Goal: Task Accomplishment & Management: Use online tool/utility

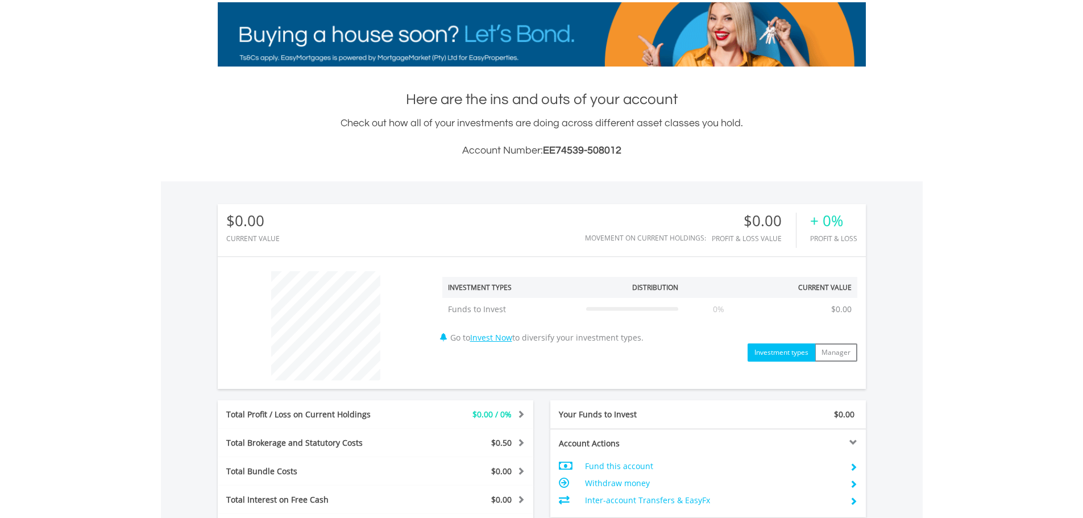
scroll to position [109, 216]
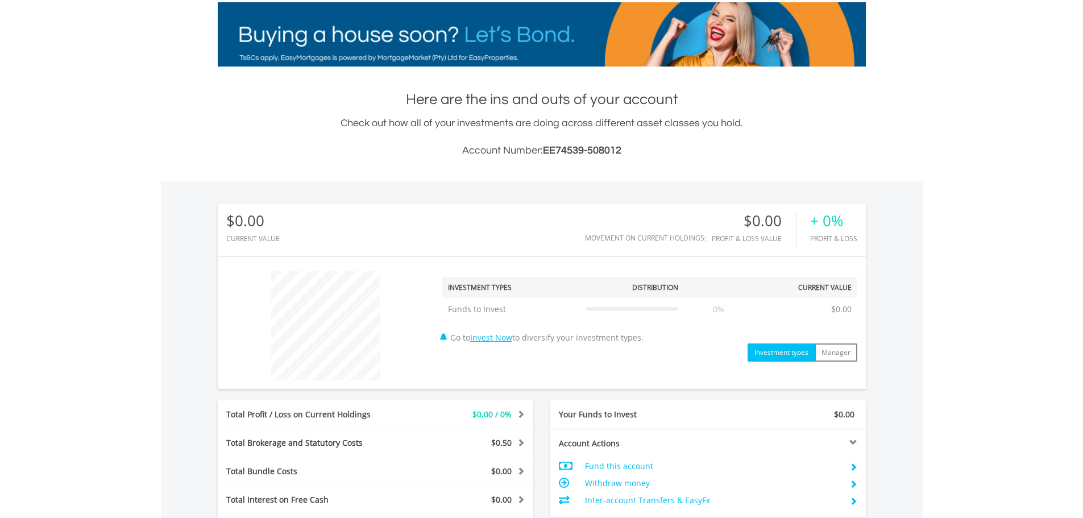
click at [629, 463] on td "Fund this account" at bounding box center [712, 466] width 255 height 17
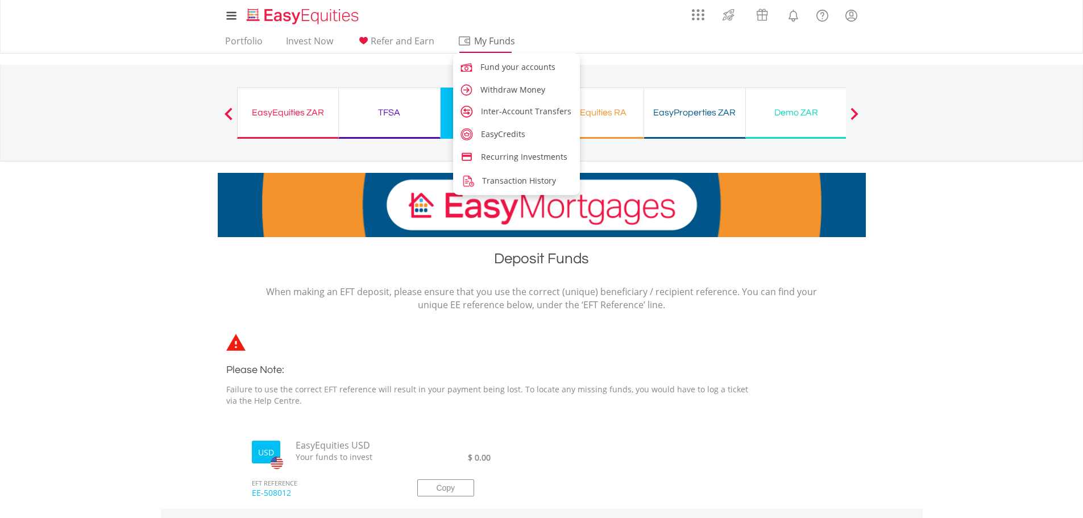
click at [483, 39] on span "My Funds" at bounding box center [495, 41] width 74 height 15
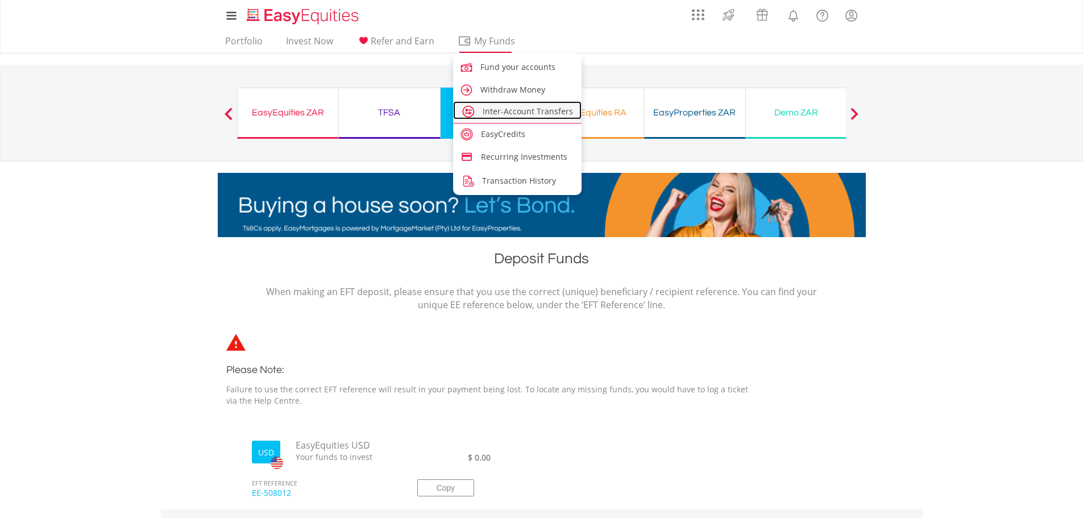
click at [490, 110] on span "Inter-Account Transfers" at bounding box center [528, 111] width 90 height 11
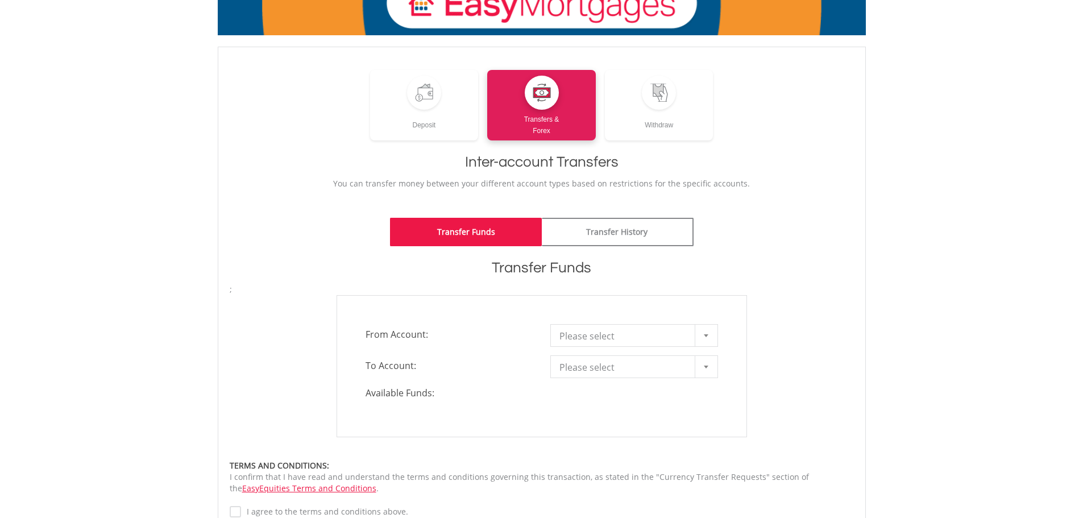
scroll to position [114, 0]
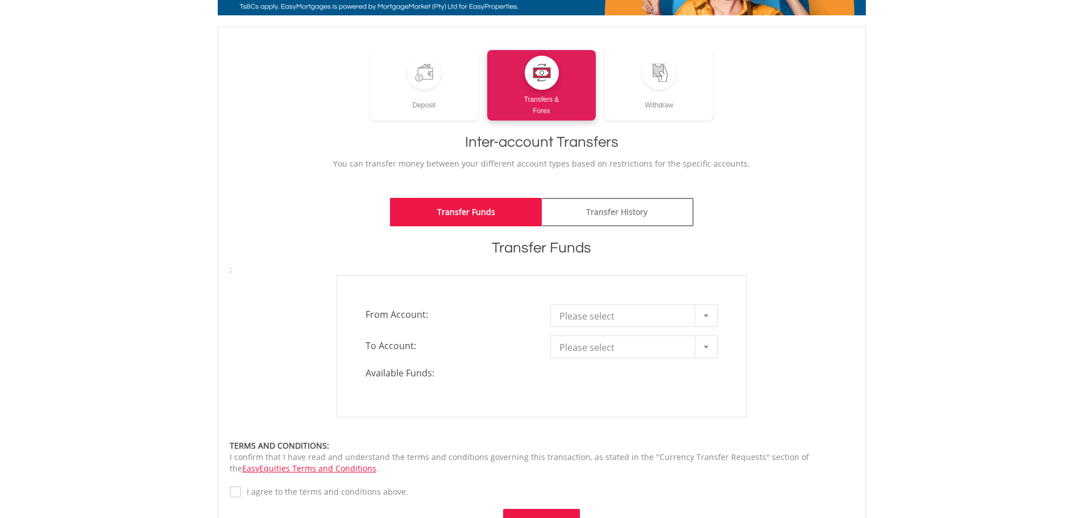
click at [575, 310] on span "Please select" at bounding box center [625, 316] width 132 height 23
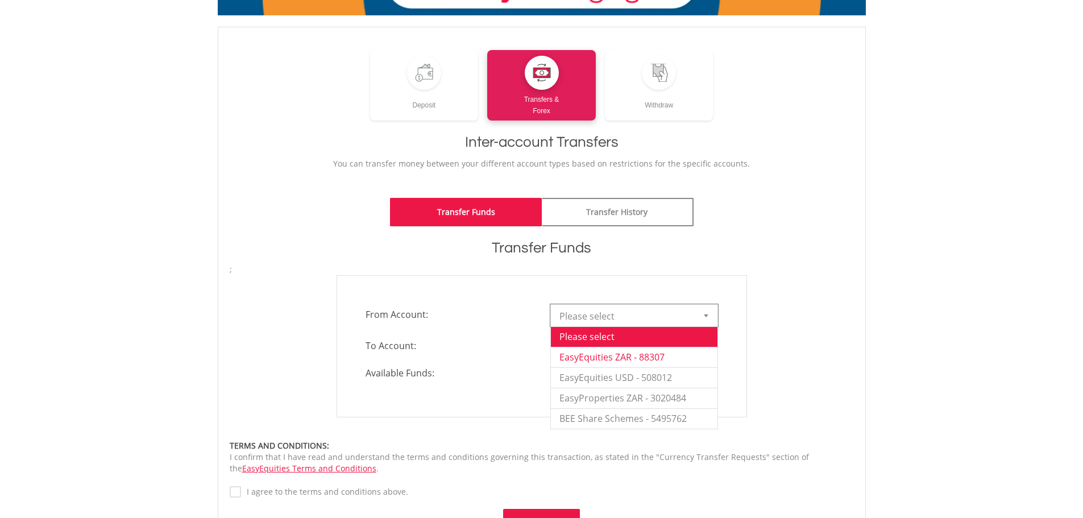
click at [590, 356] on li "EasyEquities ZAR - 88307" at bounding box center [634, 357] width 167 height 20
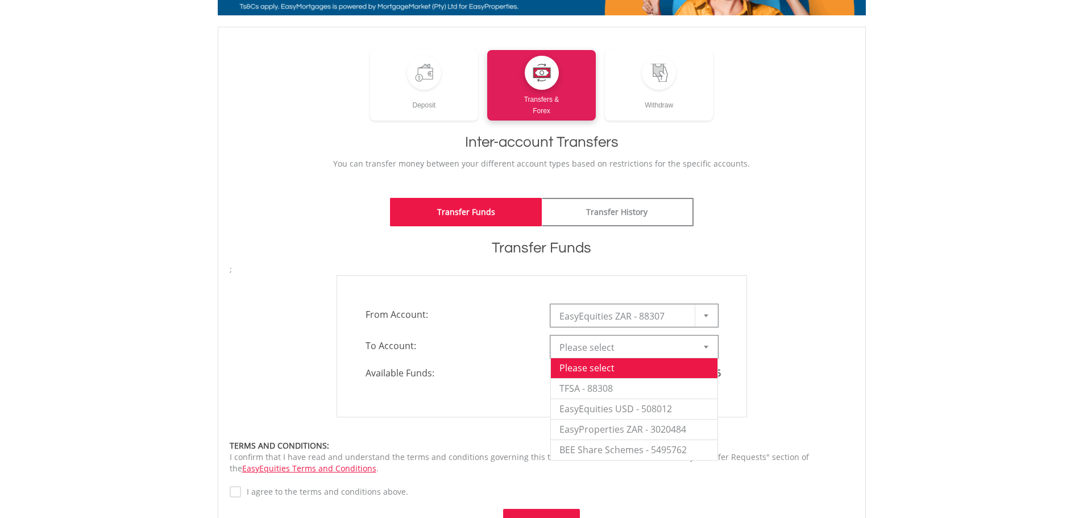
click at [590, 350] on span "Please select" at bounding box center [625, 347] width 132 height 23
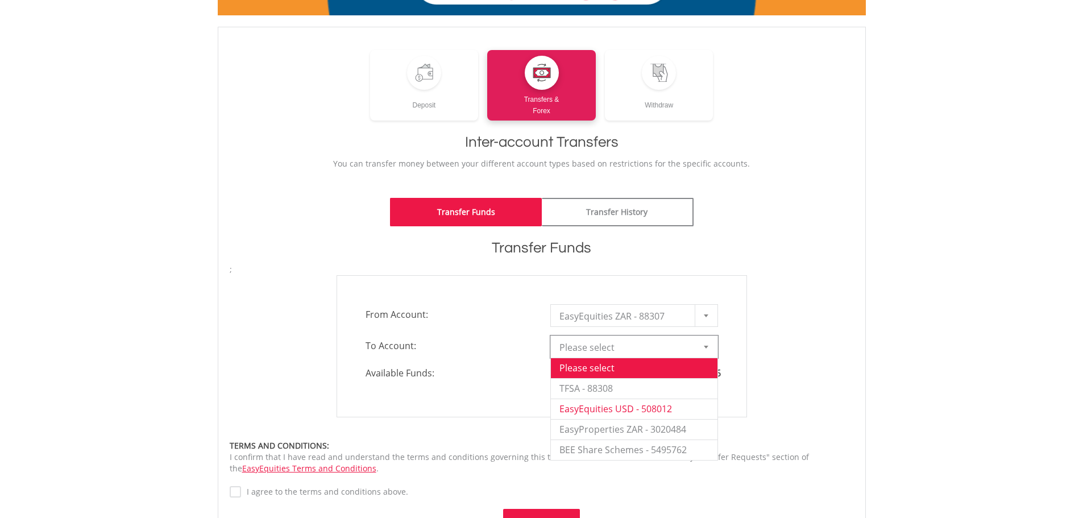
click at [583, 411] on li "EasyEquities USD - 508012" at bounding box center [634, 409] width 167 height 20
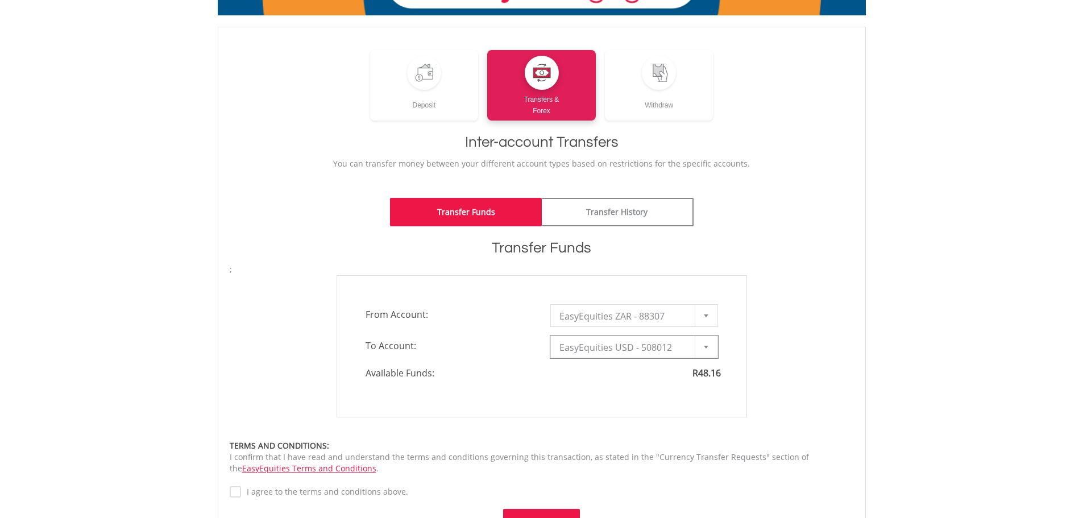
type input "*"
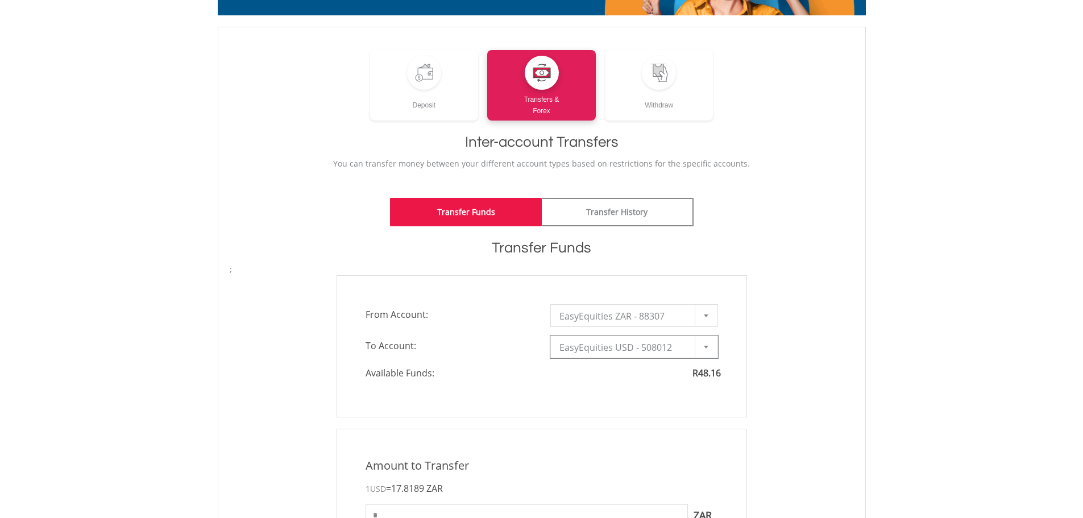
scroll to position [0, 0]
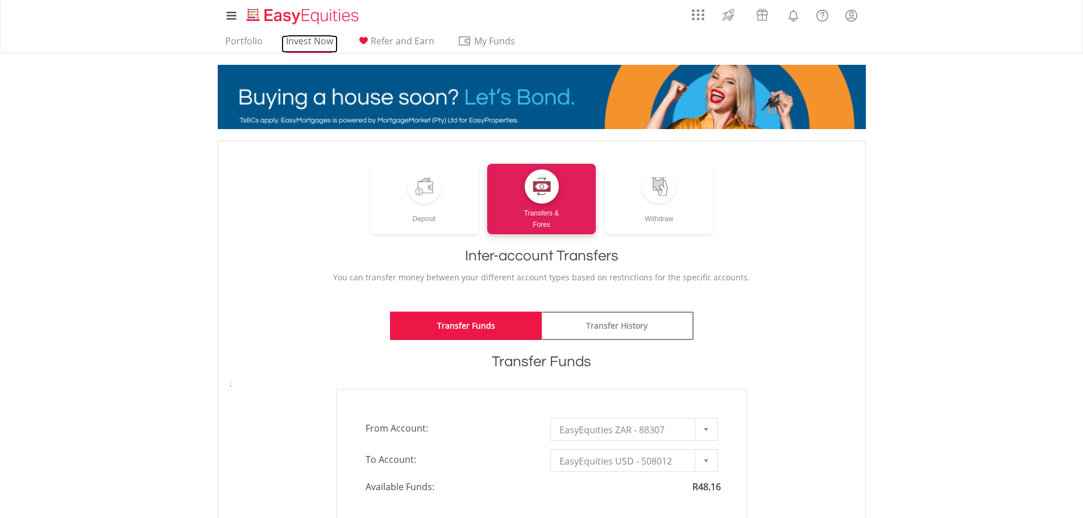
click at [297, 39] on link "Invest Now" at bounding box center [309, 44] width 56 height 18
